Goal: Task Accomplishment & Management: Manage account settings

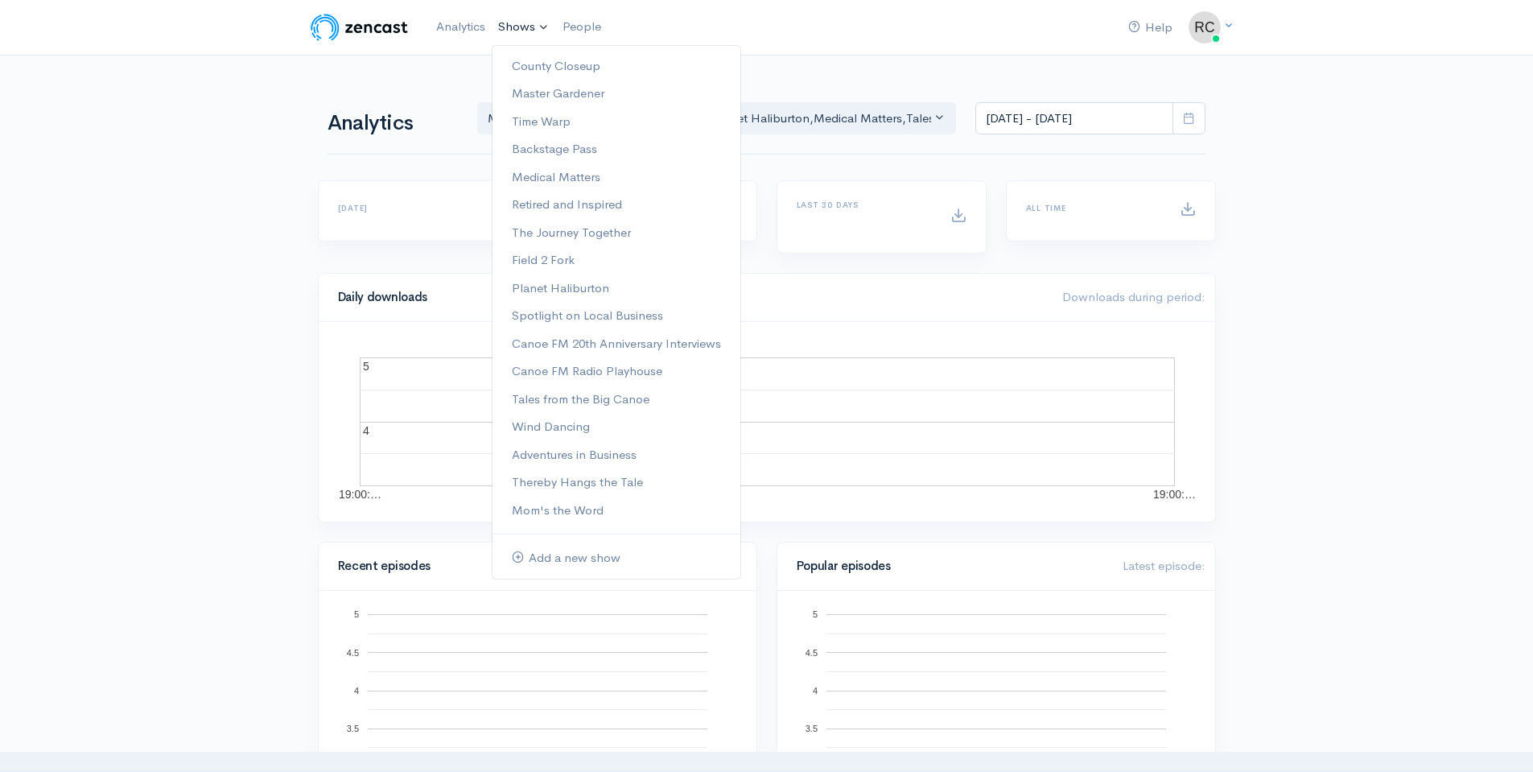
click at [512, 24] on link "Shows" at bounding box center [524, 27] width 64 height 35
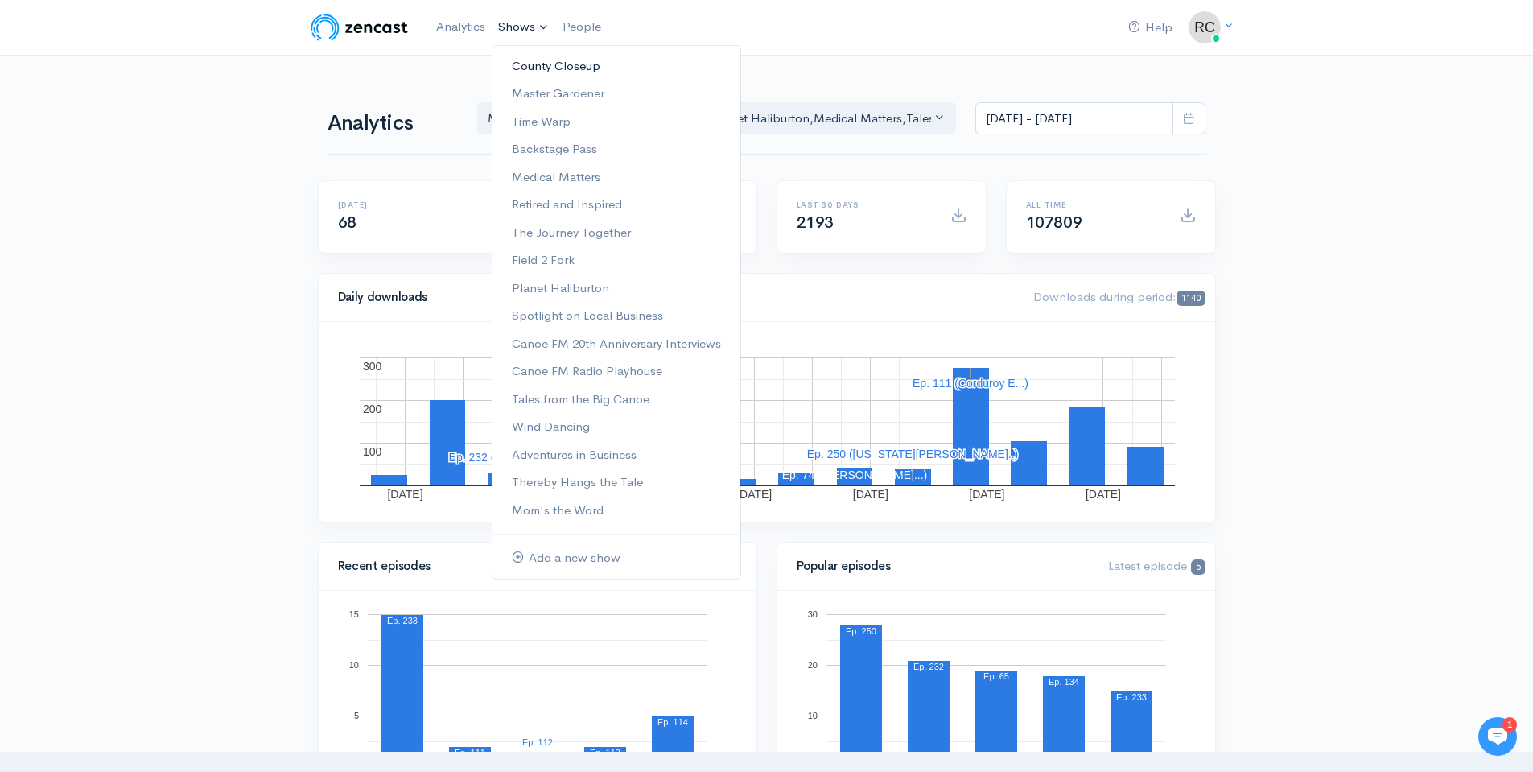
click at [568, 72] on link "County Closeup" at bounding box center [616, 66] width 248 height 28
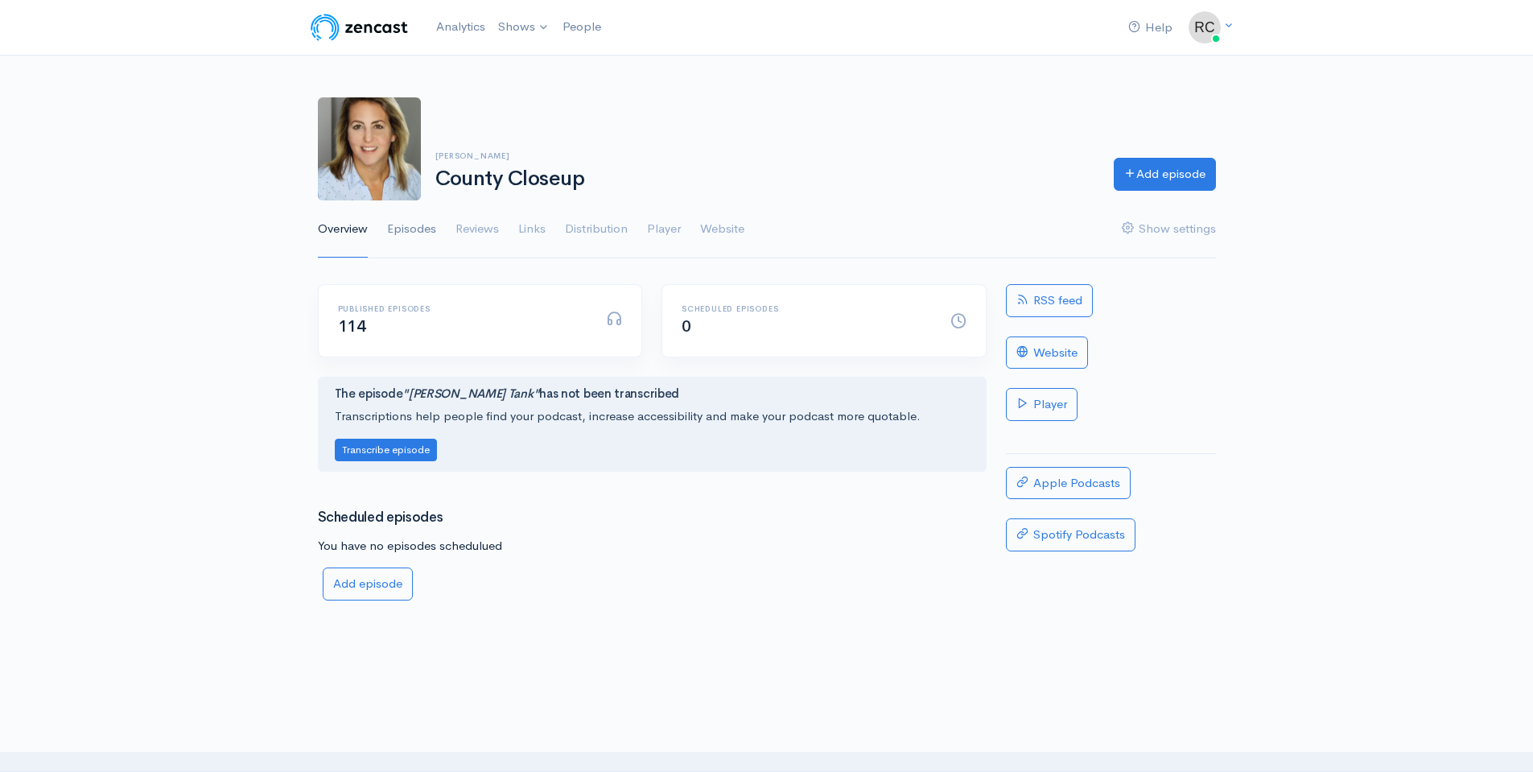
click at [423, 223] on link "Episodes" at bounding box center [411, 229] width 49 height 58
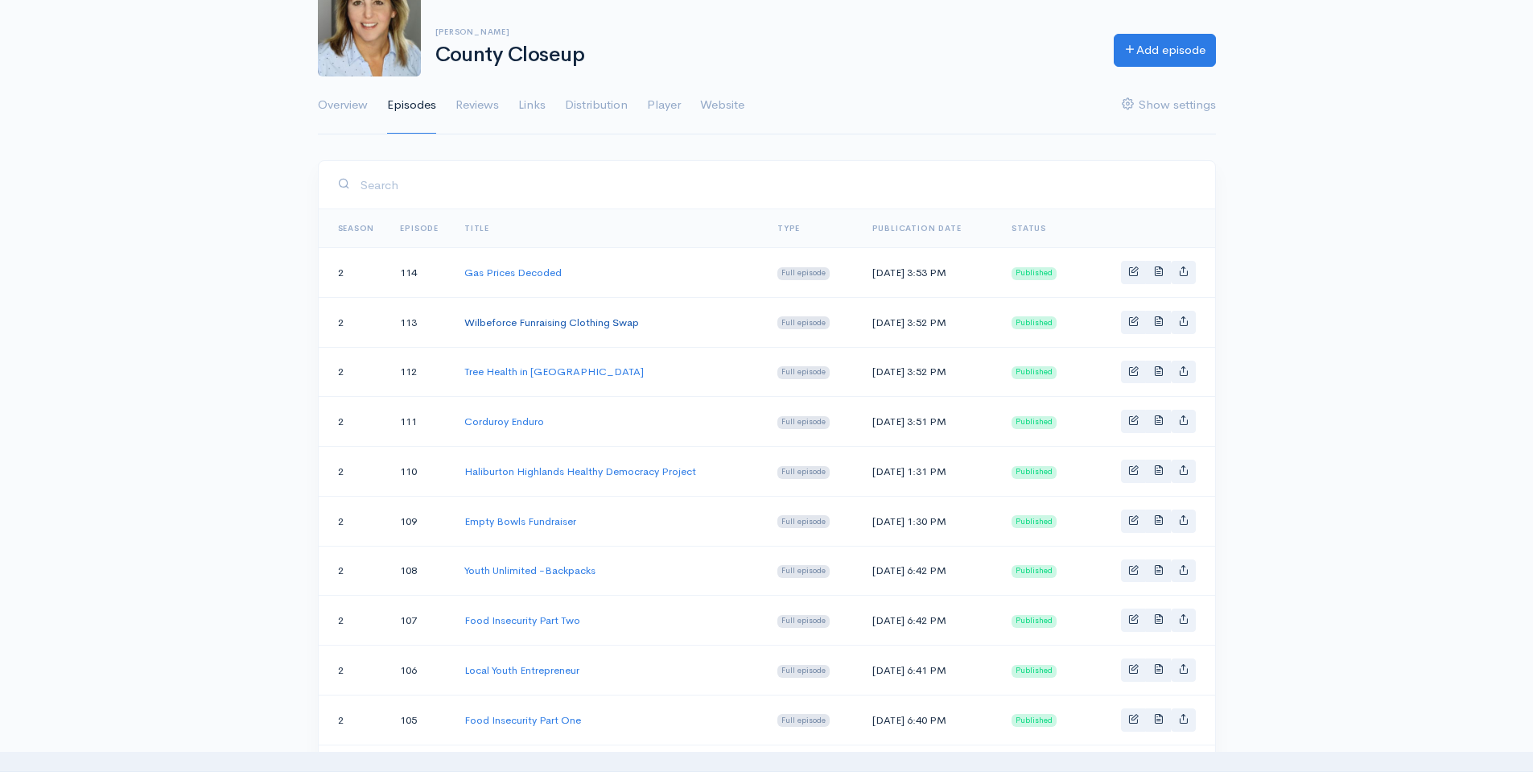
scroll to position [161, 0]
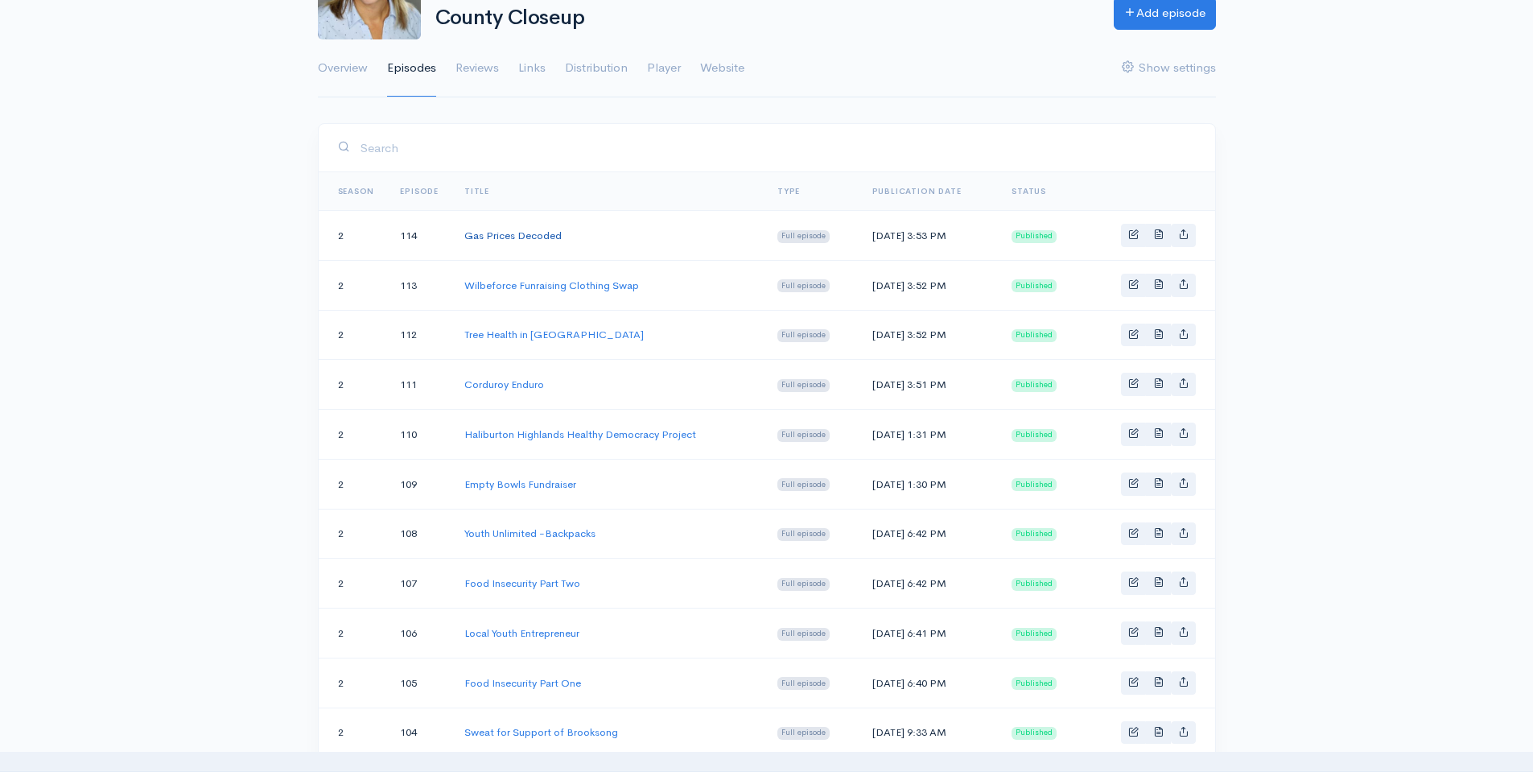
click at [546, 234] on link "Gas Prices Decoded" at bounding box center [512, 236] width 97 height 14
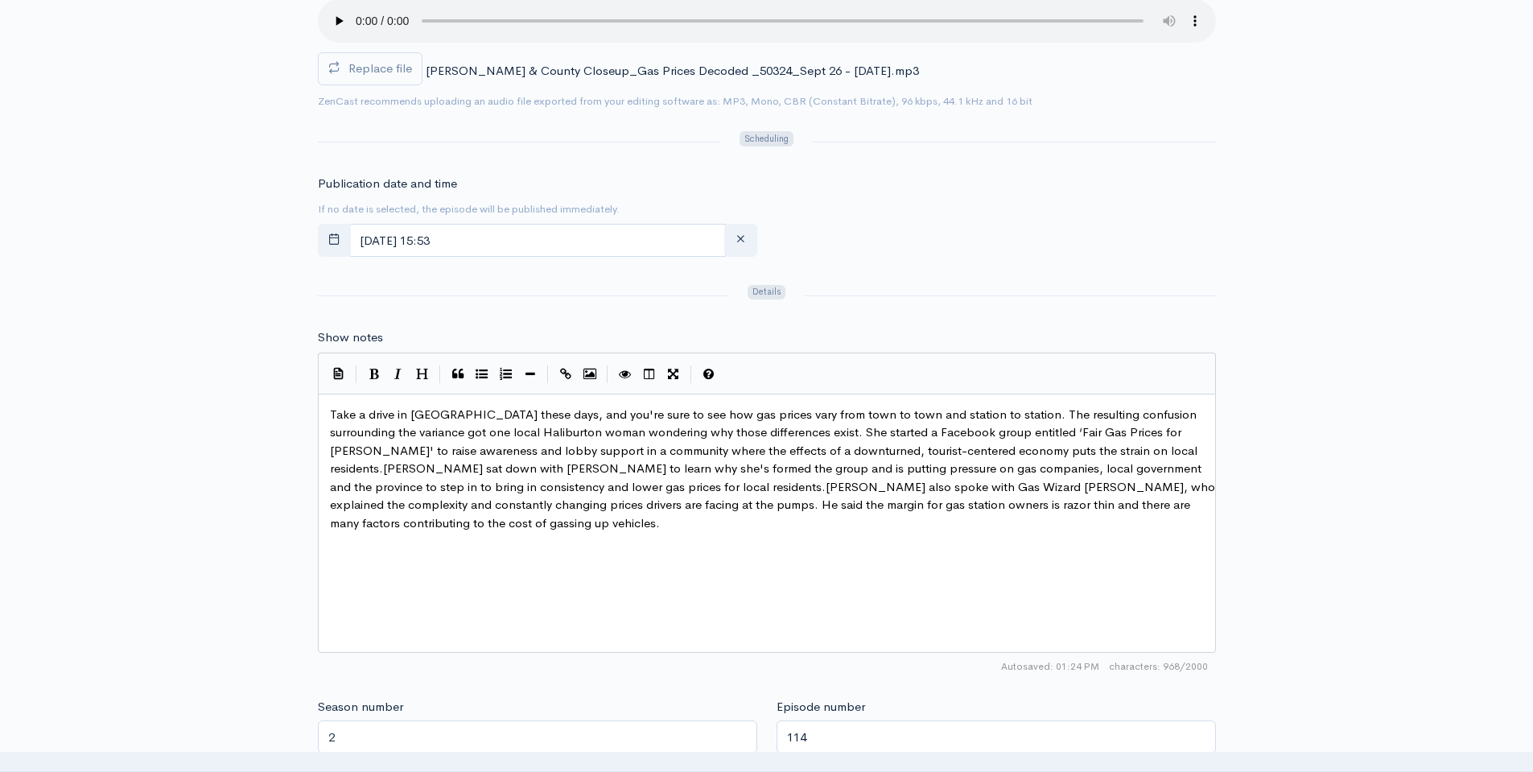
scroll to position [644, 0]
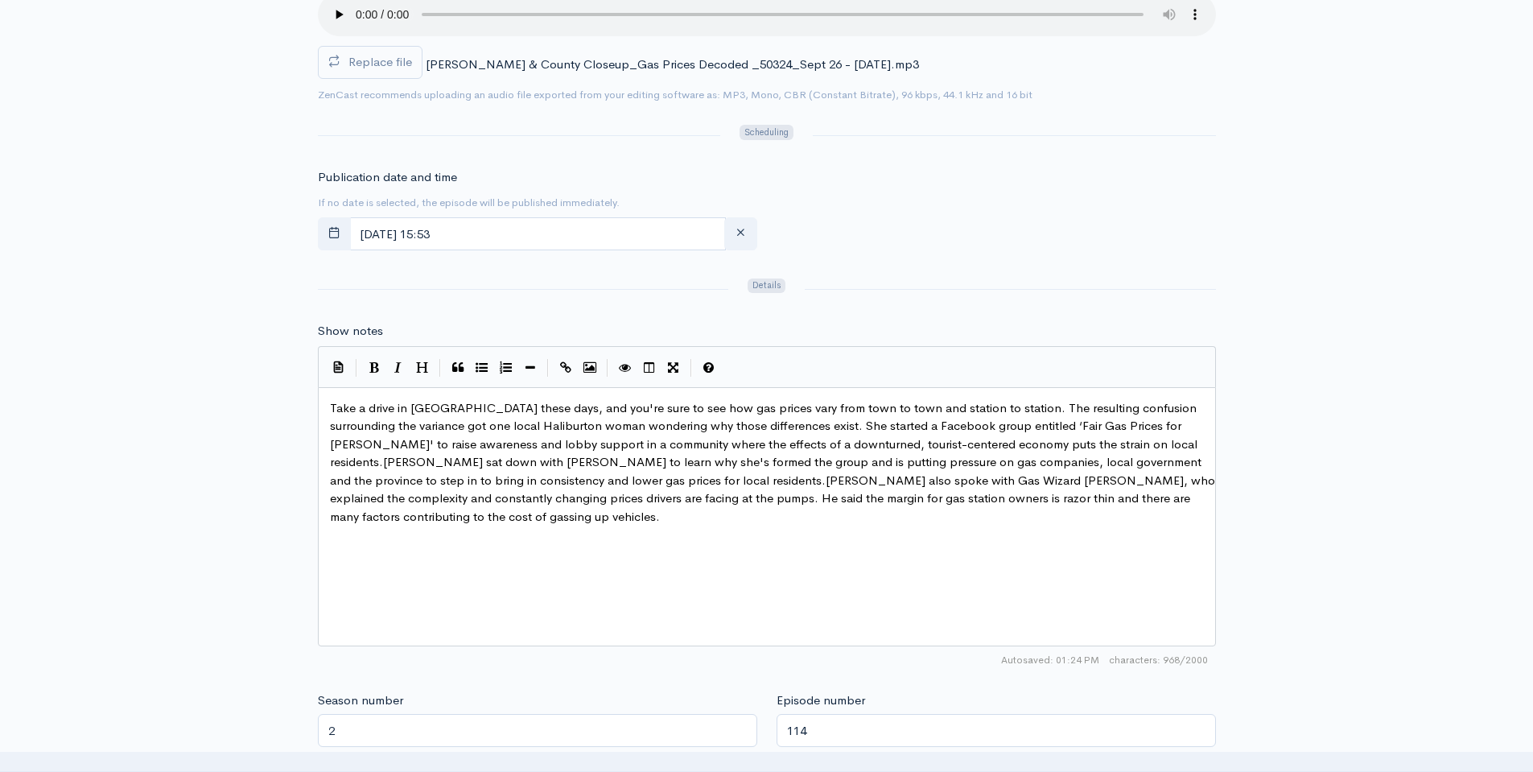
click at [599, 527] on div "xxxxxxxxxx Take a drive in [GEOGRAPHIC_DATA] these days, and you're sure to see…" at bounding box center [773, 463] width 892 height 134
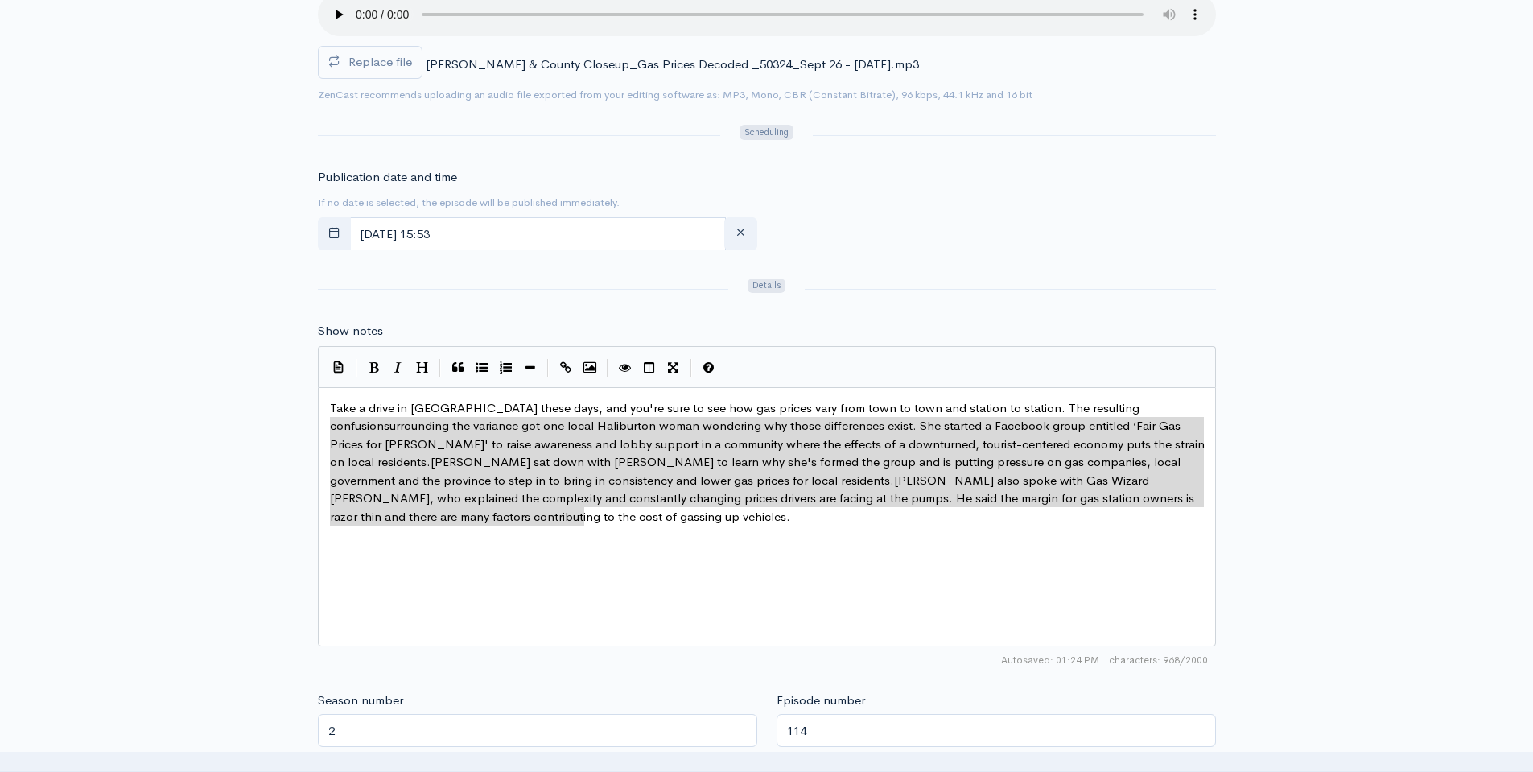
type textarea "Take a drive in [GEOGRAPHIC_DATA] these days, and you're sure to see how gas pr…"
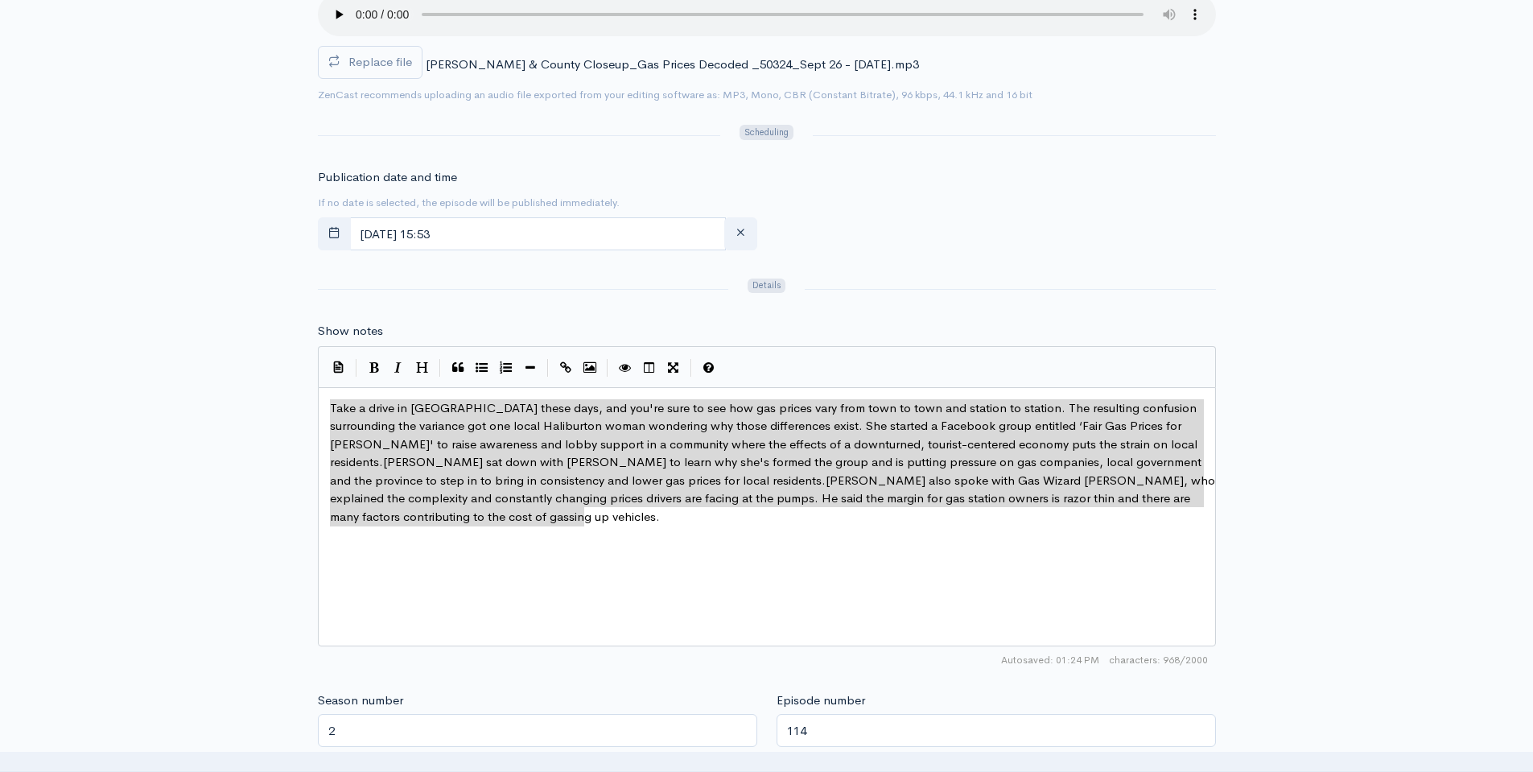
drag, startPoint x: 669, startPoint y: 521, endPoint x: 313, endPoint y: 409, distance: 373.9
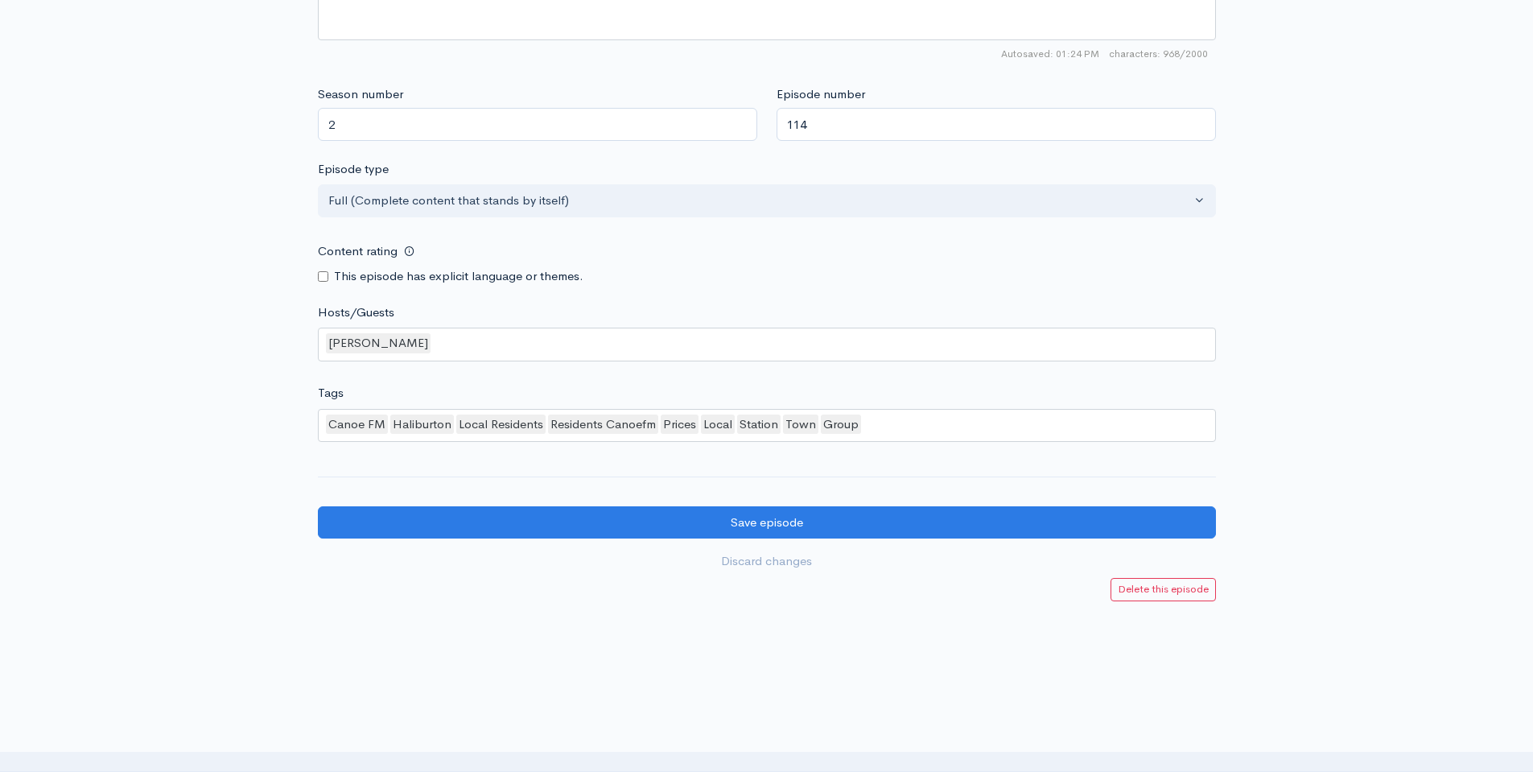
scroll to position [1288, 0]
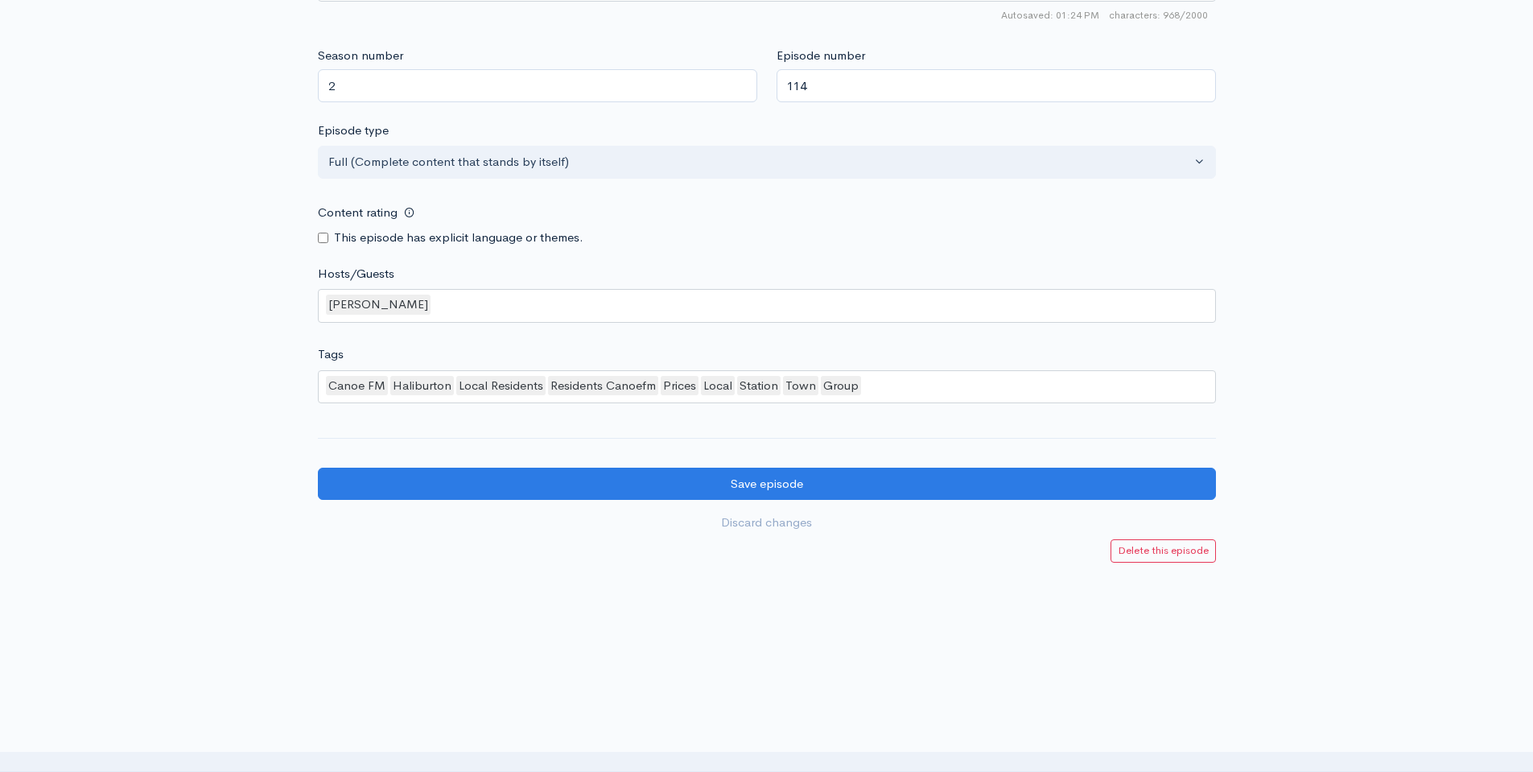
click at [834, 592] on div at bounding box center [766, 586] width 1533 height 48
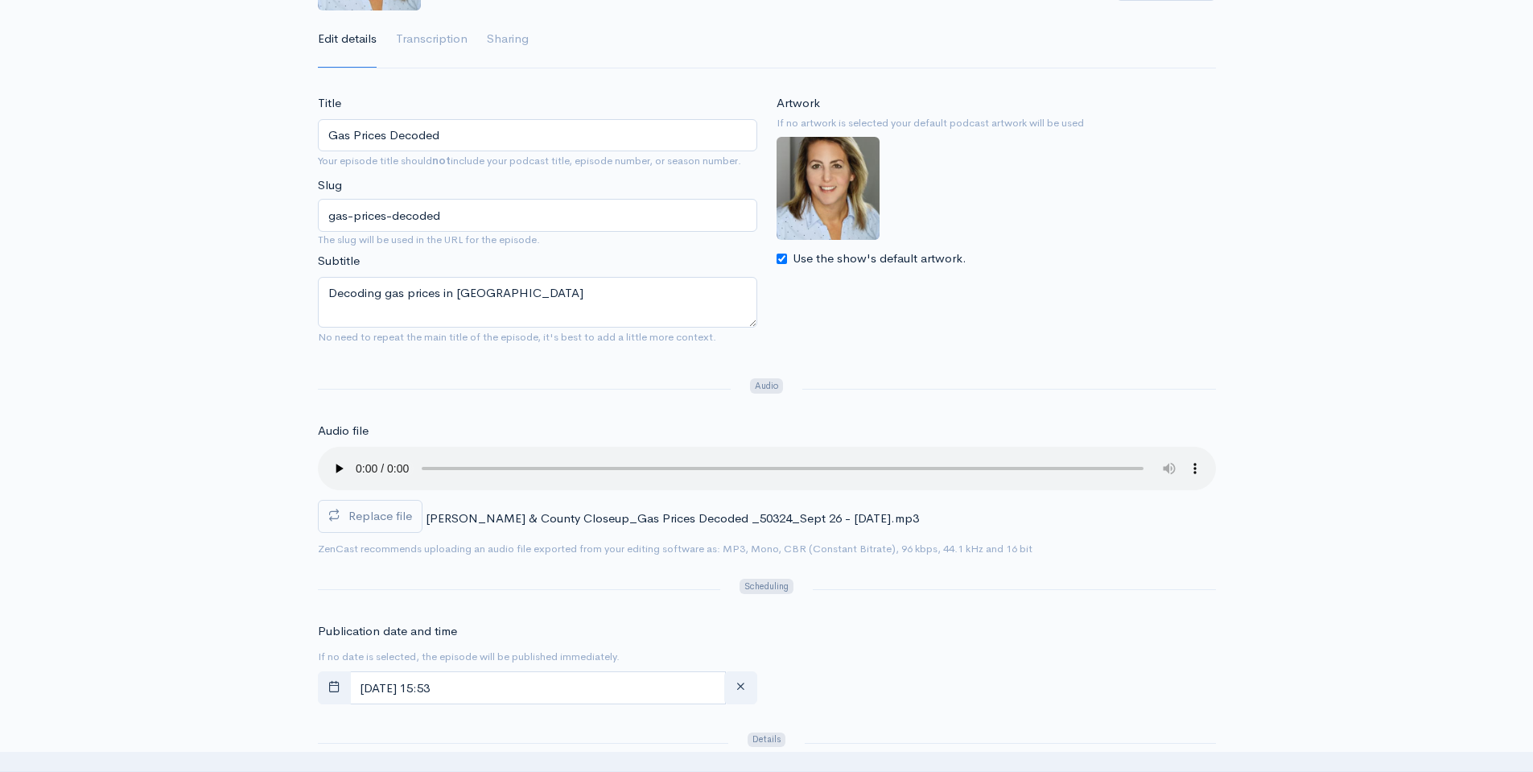
scroll to position [162, 0]
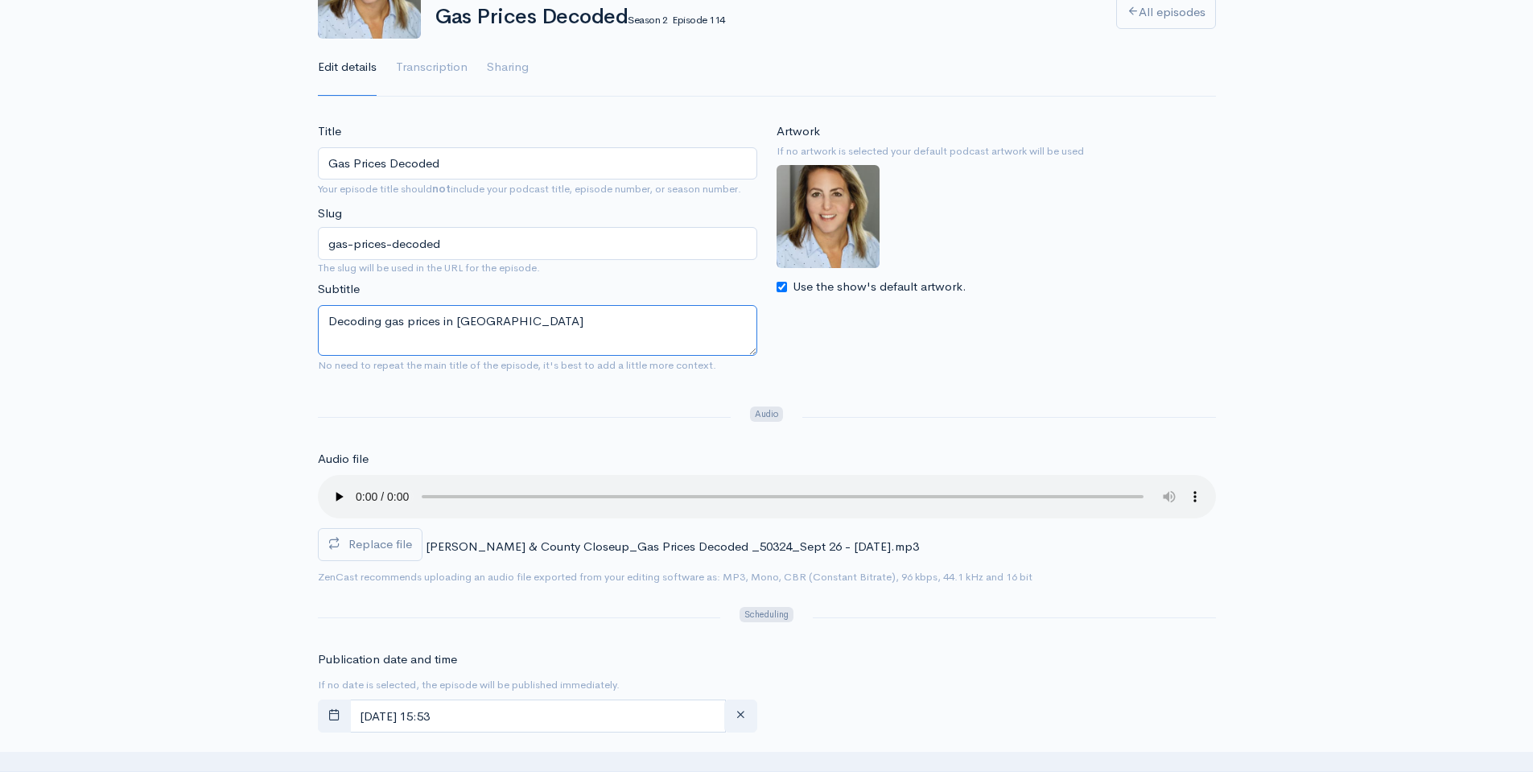
drag, startPoint x: 547, startPoint y: 327, endPoint x: 303, endPoint y: 309, distance: 245.3
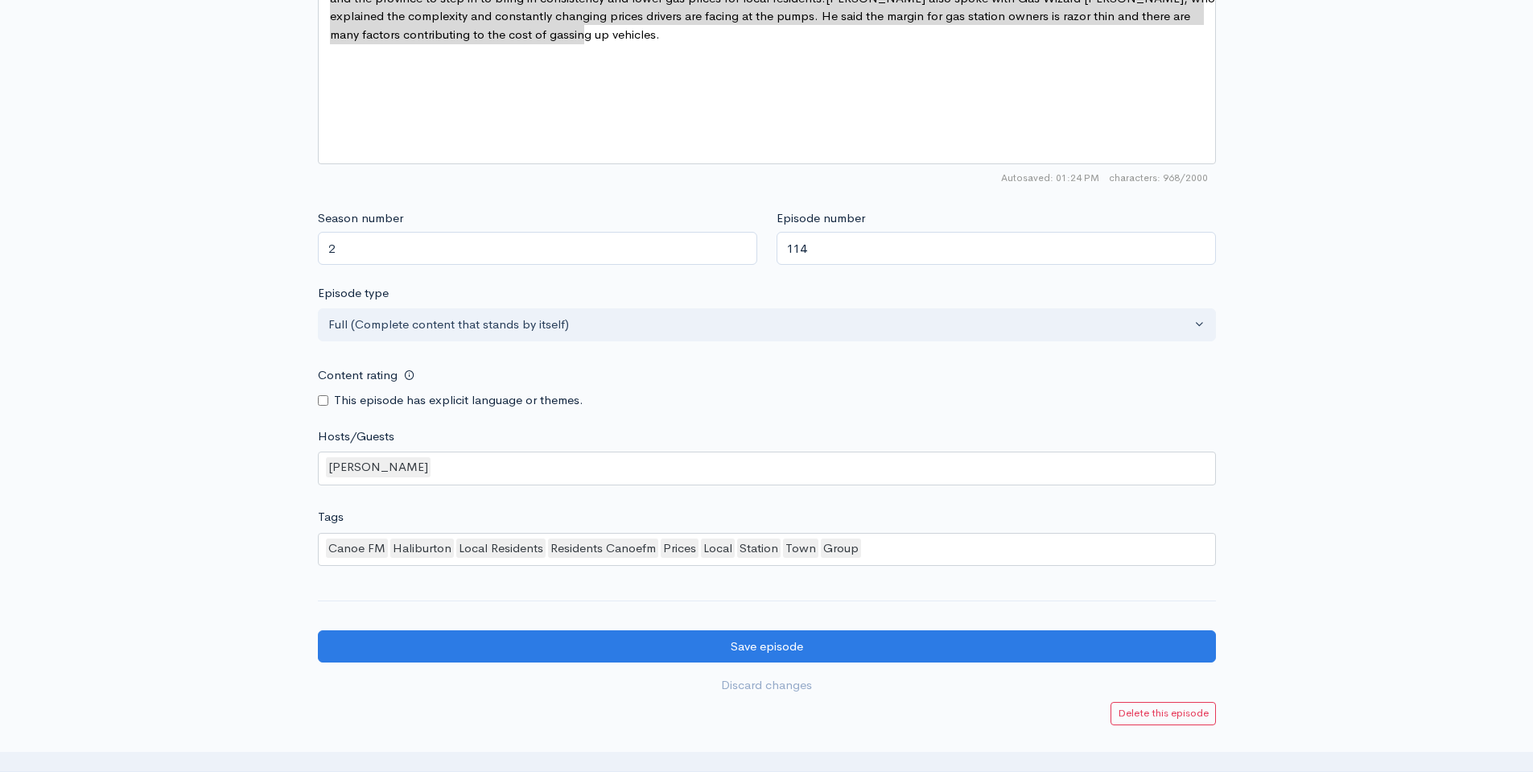
scroll to position [1127, 0]
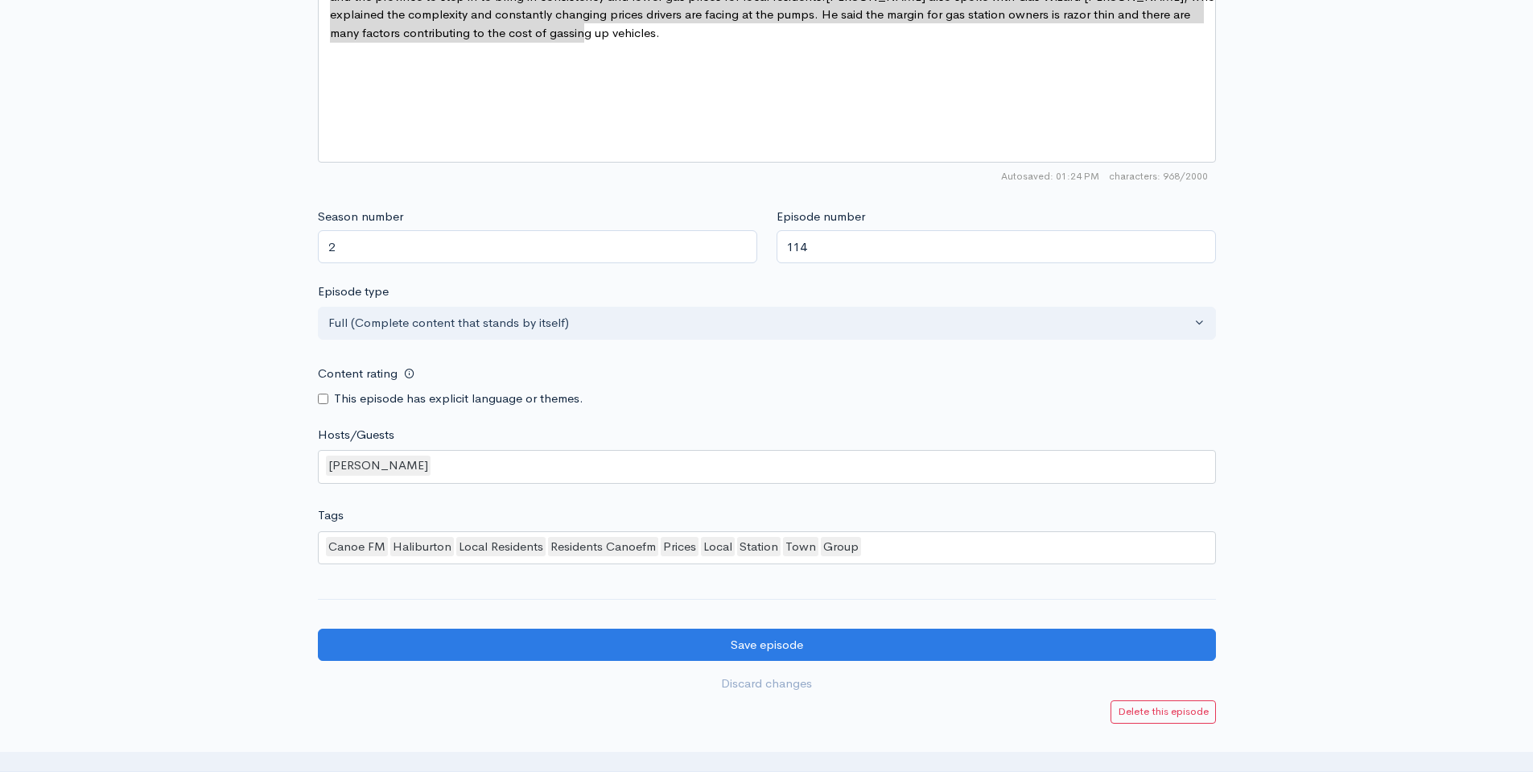
click at [915, 552] on div "Canoe [PERSON_NAME][GEOGRAPHIC_DATA] Local Residents Residents Canoefm Prices L…" at bounding box center [767, 548] width 898 height 34
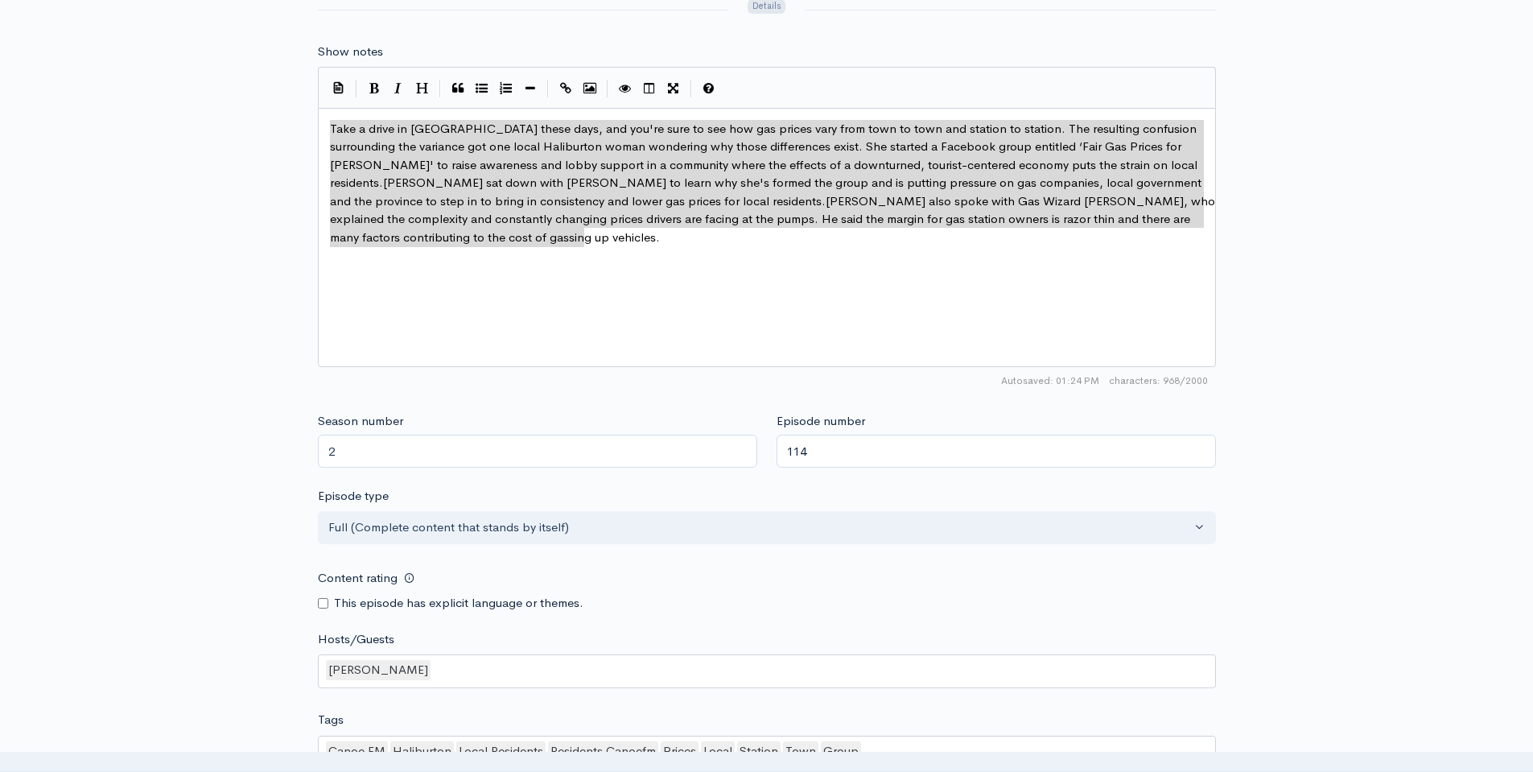
scroll to position [805, 0]
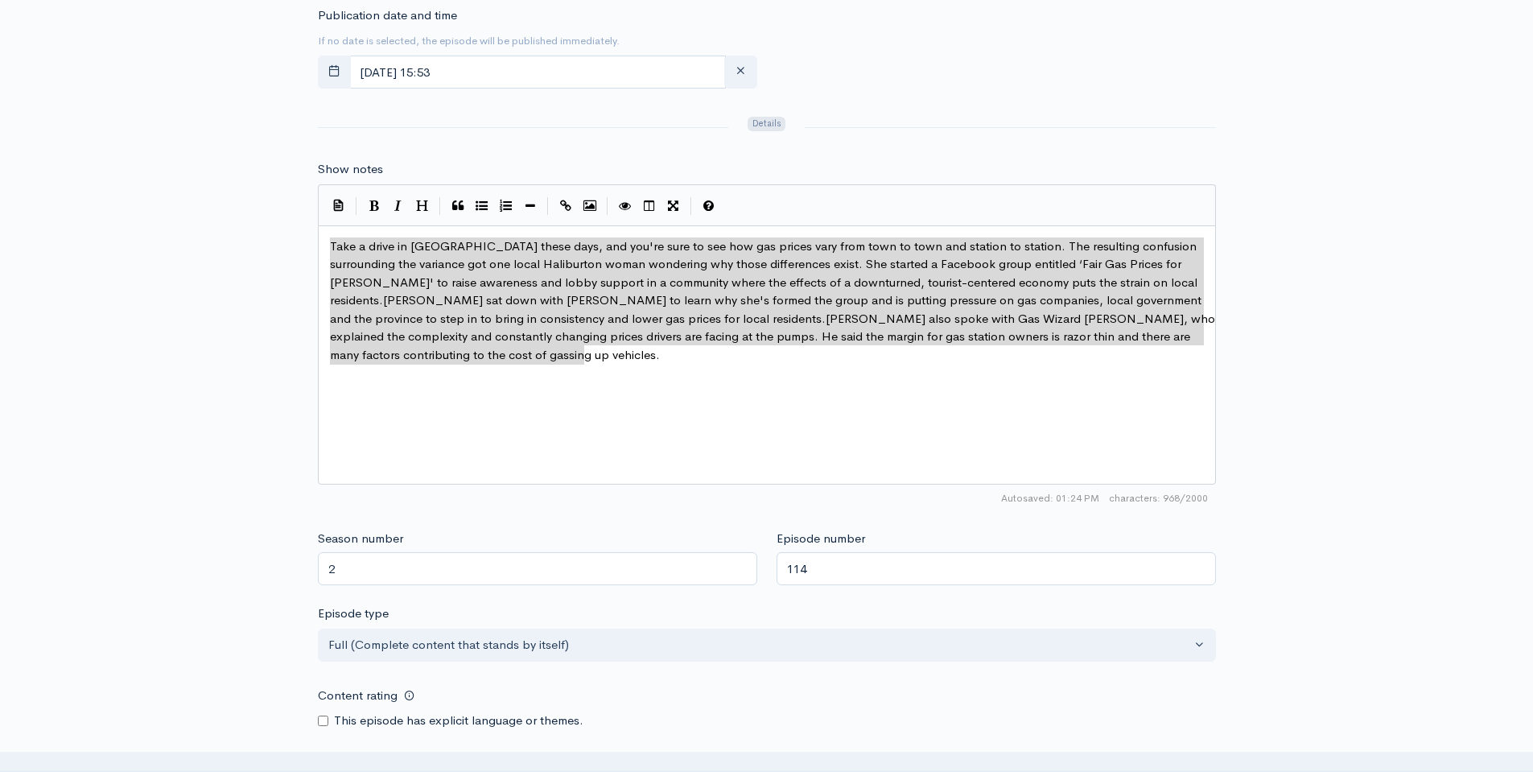
click at [671, 398] on div "x Take a drive in [GEOGRAPHIC_DATA] these days, and you're sure to see how gas …" at bounding box center [787, 375] width 921 height 282
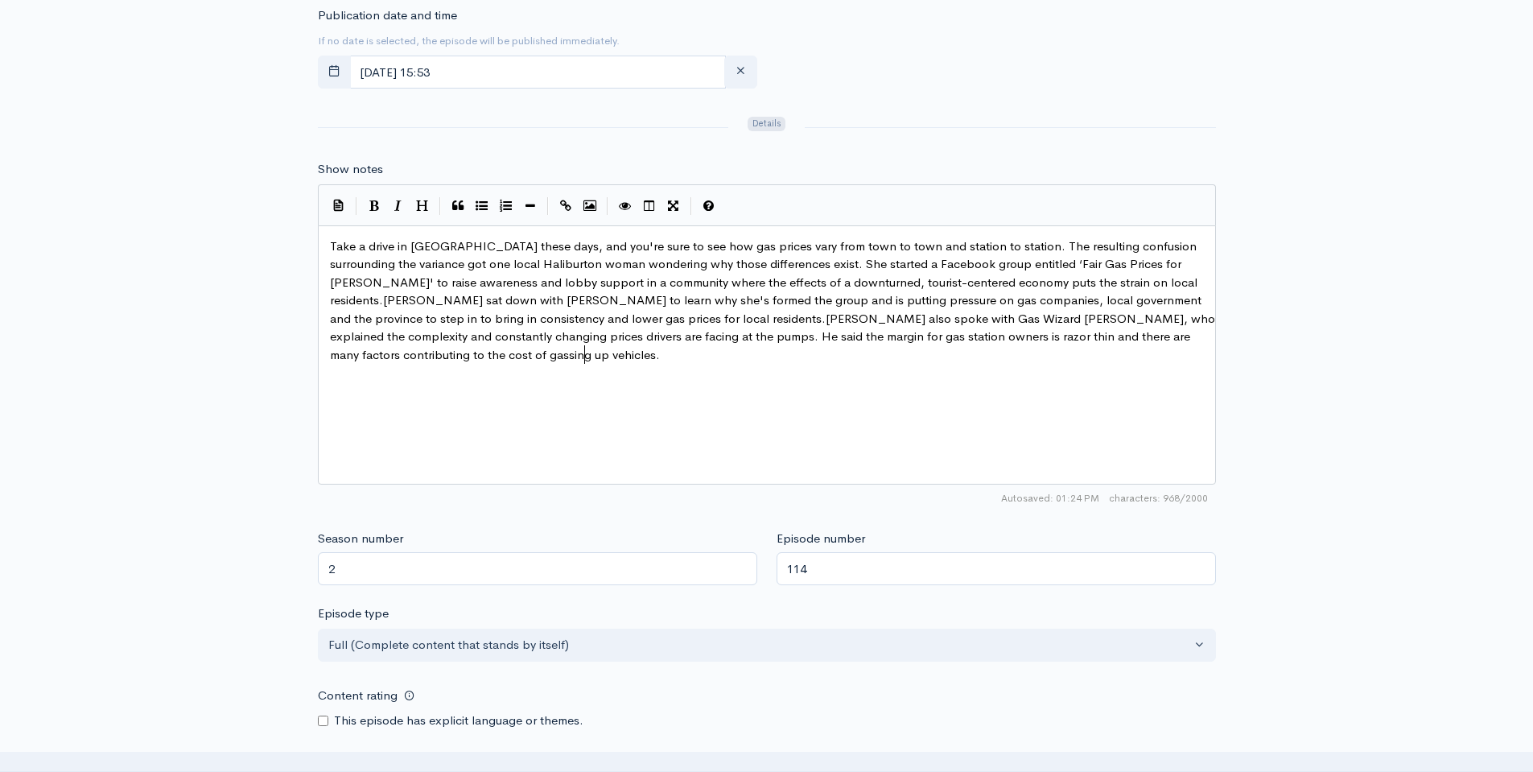
click at [929, 280] on span "Take a drive in [GEOGRAPHIC_DATA] these days, and you're sure to see how gas pr…" at bounding box center [774, 300] width 888 height 124
click at [1110, 267] on span "Take a drive in [GEOGRAPHIC_DATA] these days, and you're sure to see how gas pr…" at bounding box center [774, 300] width 888 height 124
type textarea "Gas"
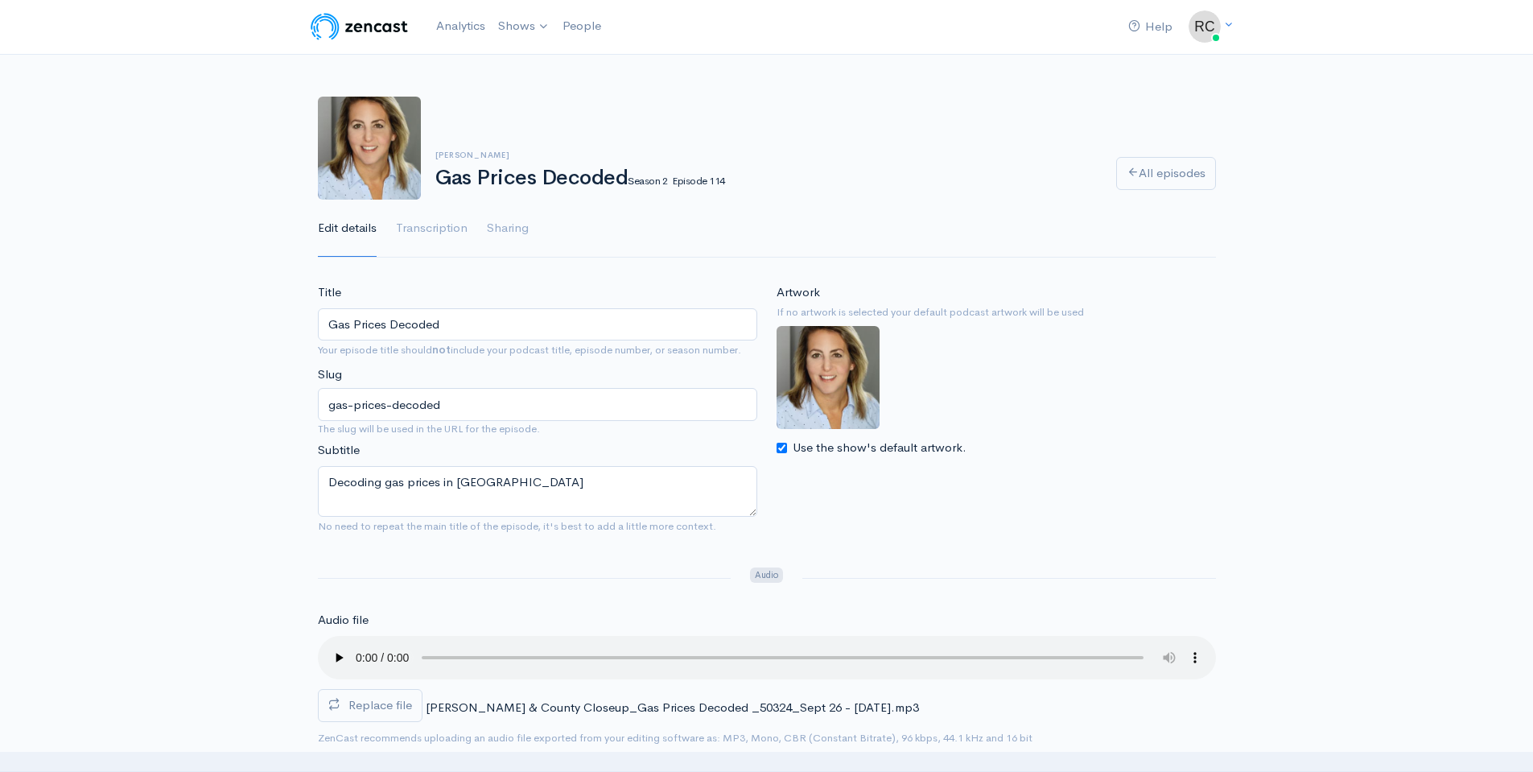
scroll to position [0, 0]
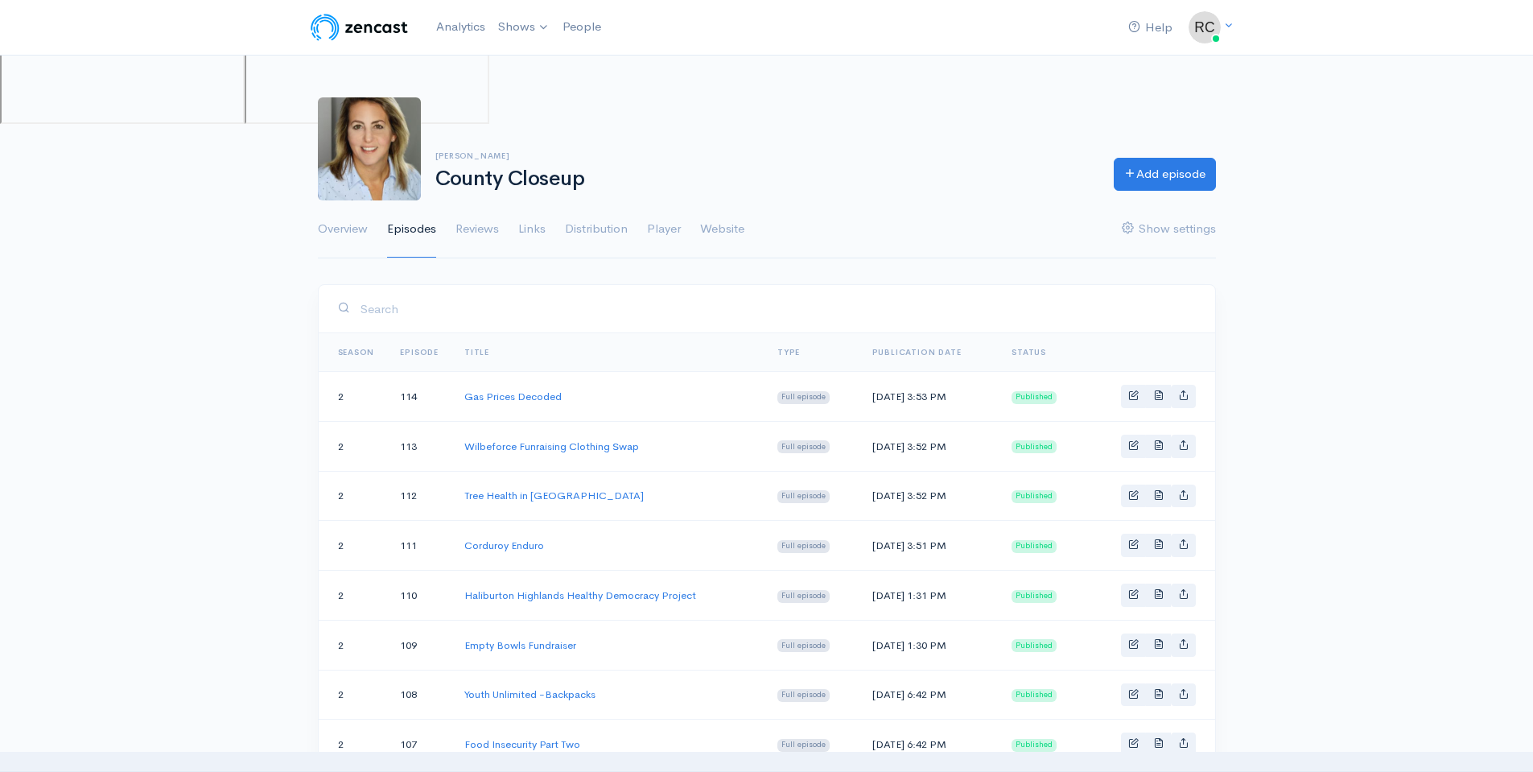
scroll to position [161, 0]
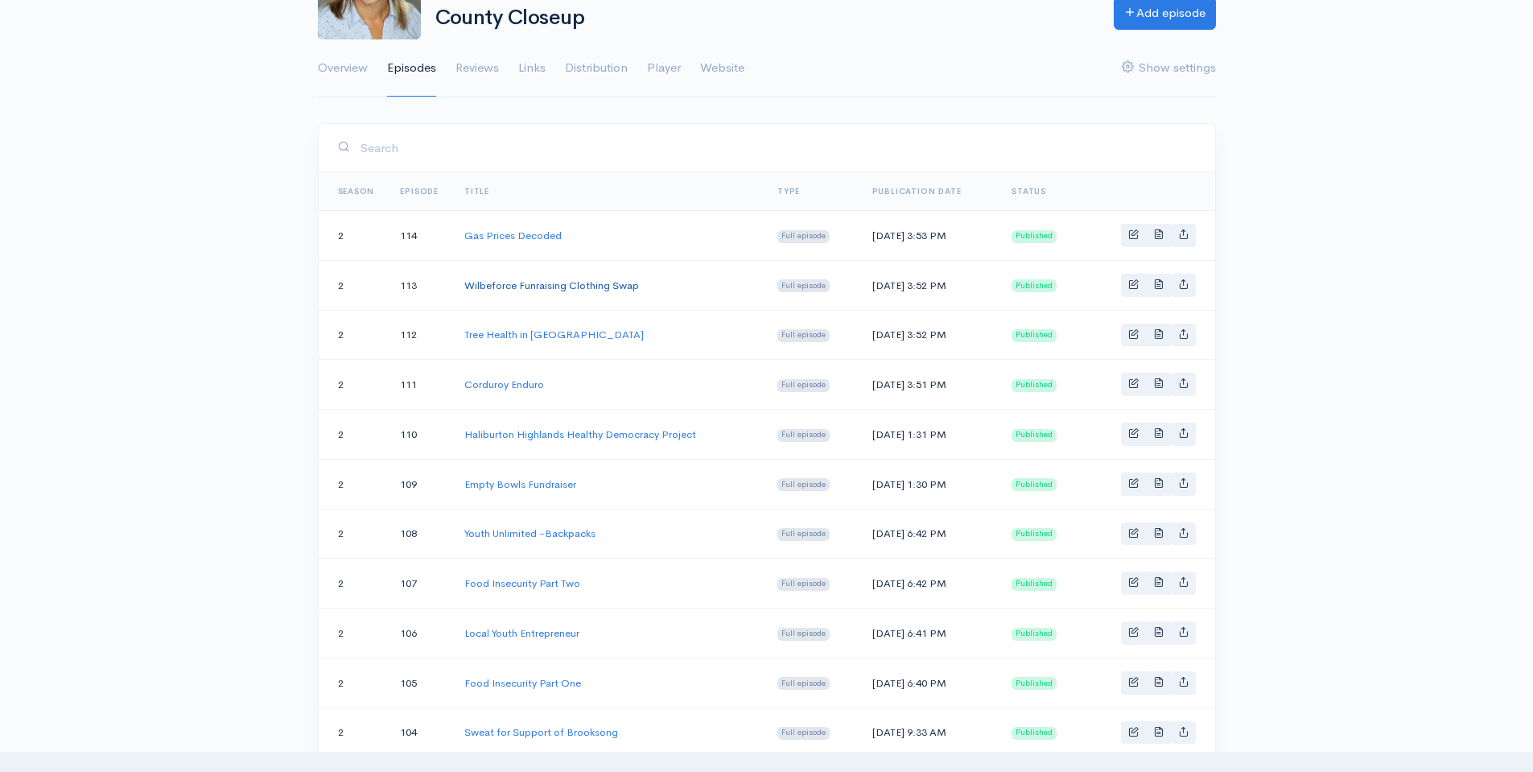
click at [571, 283] on link "Wilbeforce Funraising Clothing Swap" at bounding box center [551, 285] width 175 height 14
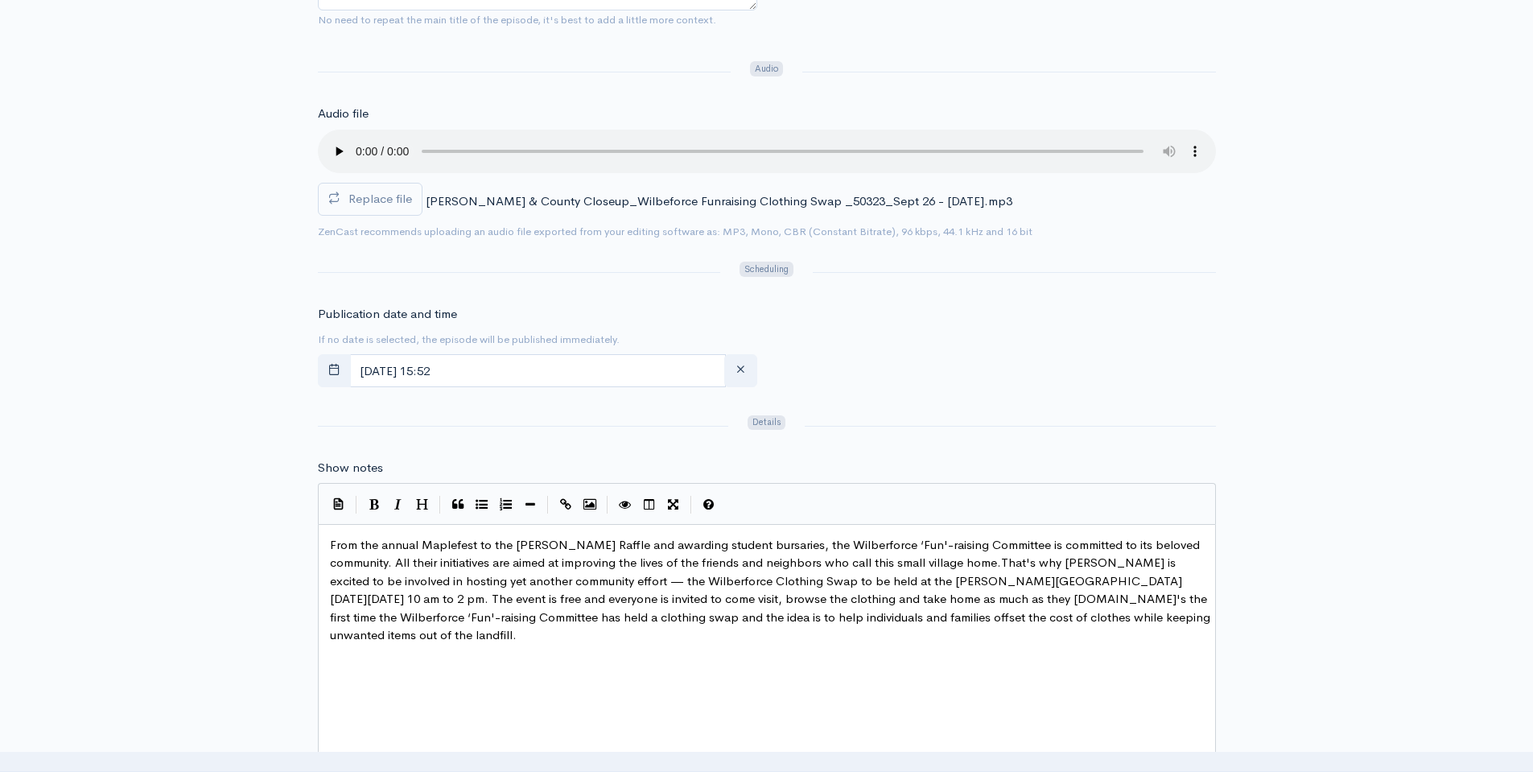
scroll to position [483, 0]
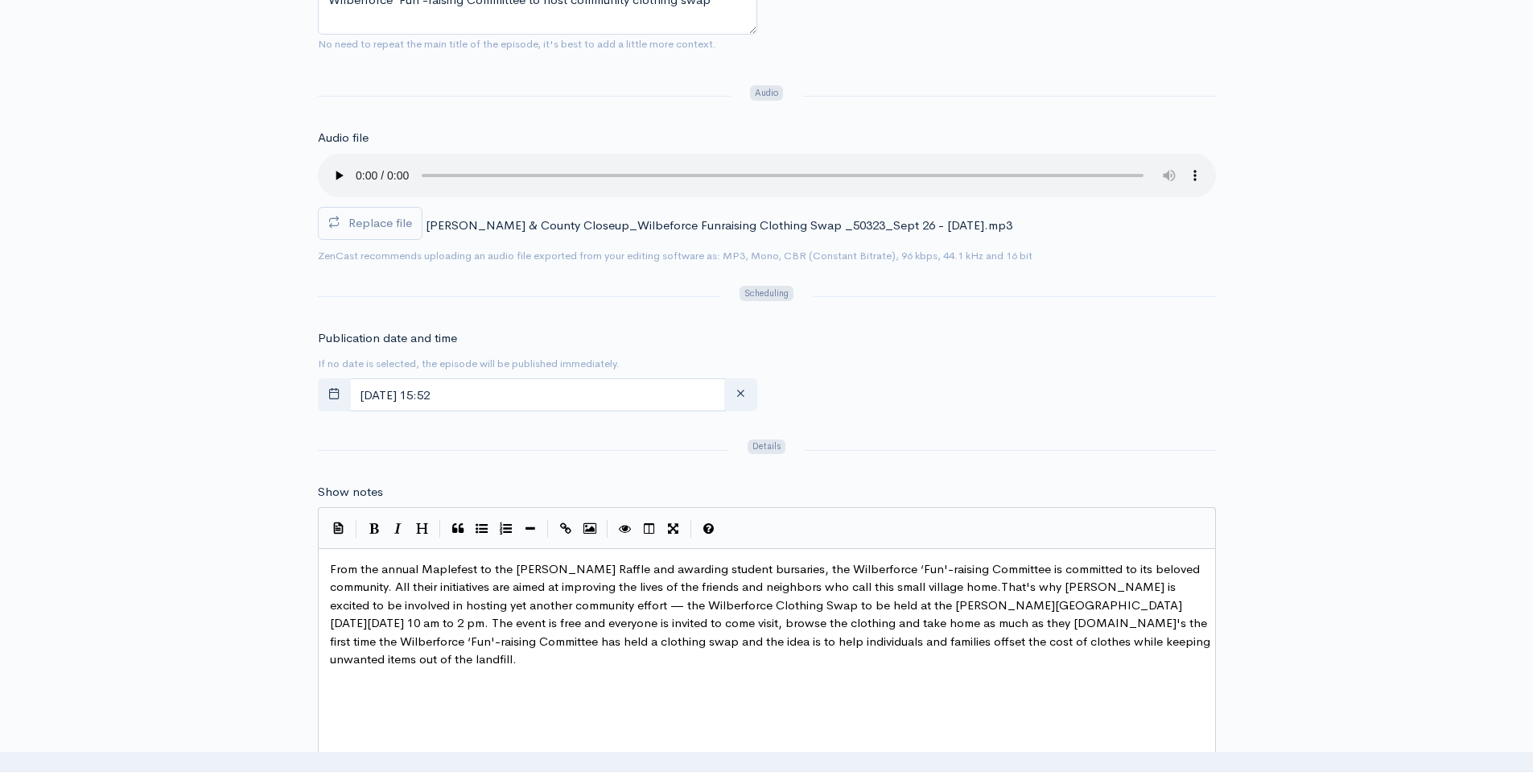
click at [274, 451] on div "Title Wilbeforce Funraising Clothing Swap Your episode title should not include…" at bounding box center [766, 584] width 1533 height 1567
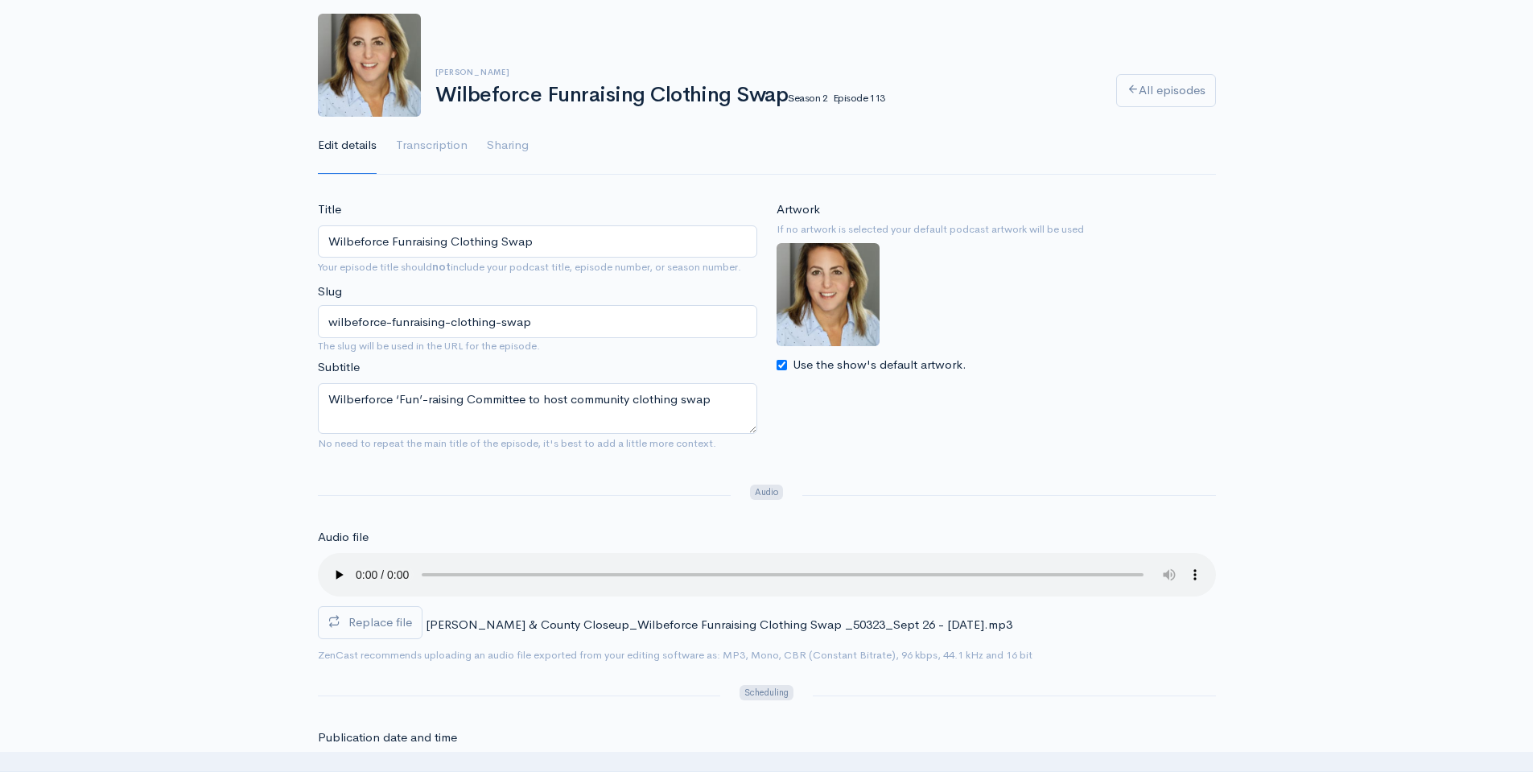
scroll to position [80, 0]
